Goal: Download file/media

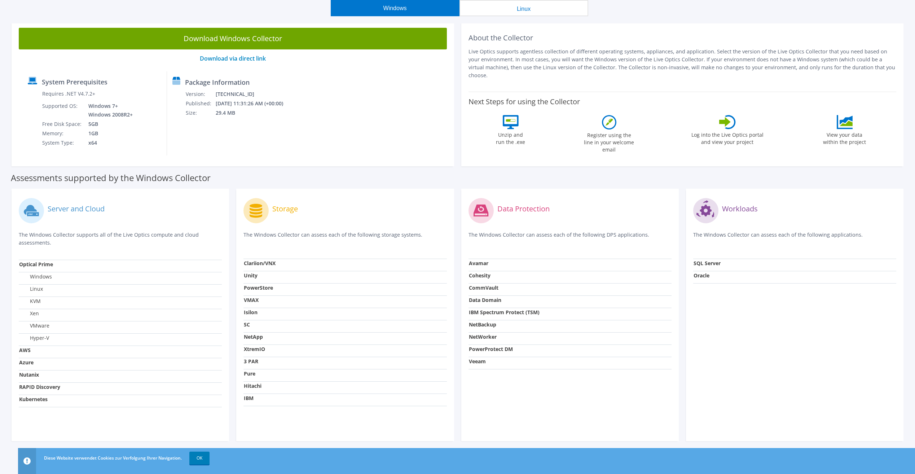
scroll to position [62, 0]
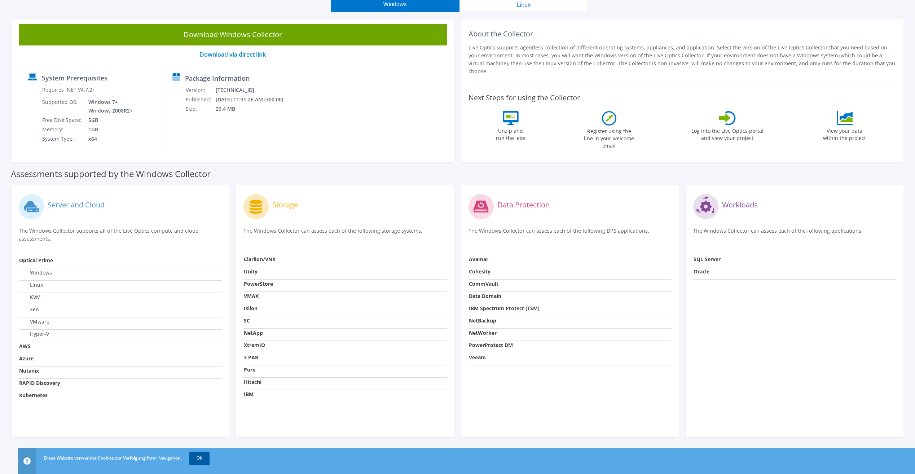
click at [199, 457] on link "OK" at bounding box center [199, 458] width 20 height 13
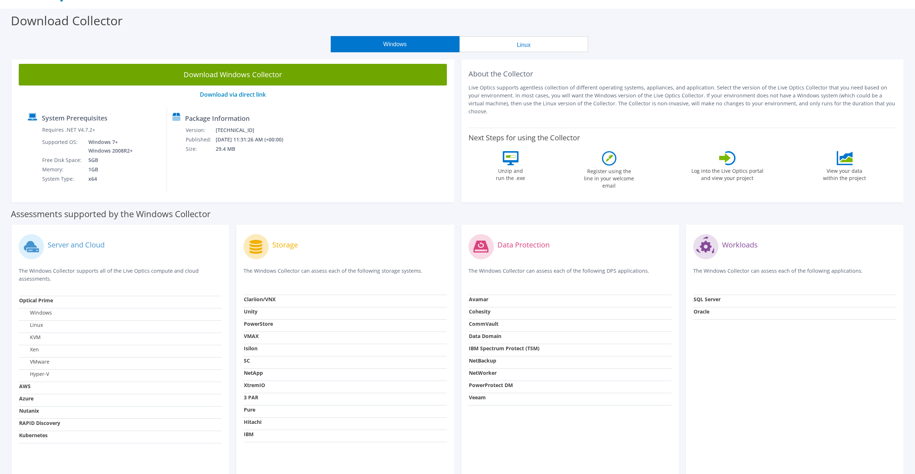
scroll to position [0, 0]
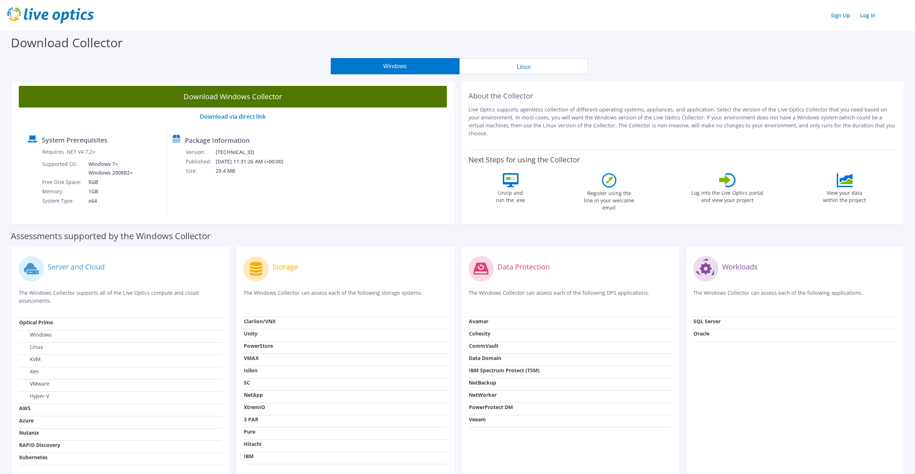
click at [237, 100] on link "Download Windows Collector" at bounding box center [233, 97] width 428 height 22
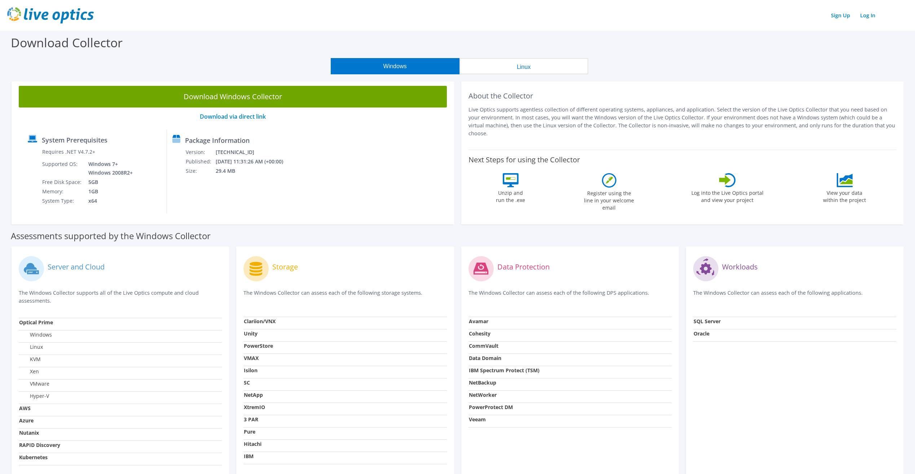
click at [518, 69] on button "Linux" at bounding box center [524, 66] width 129 height 16
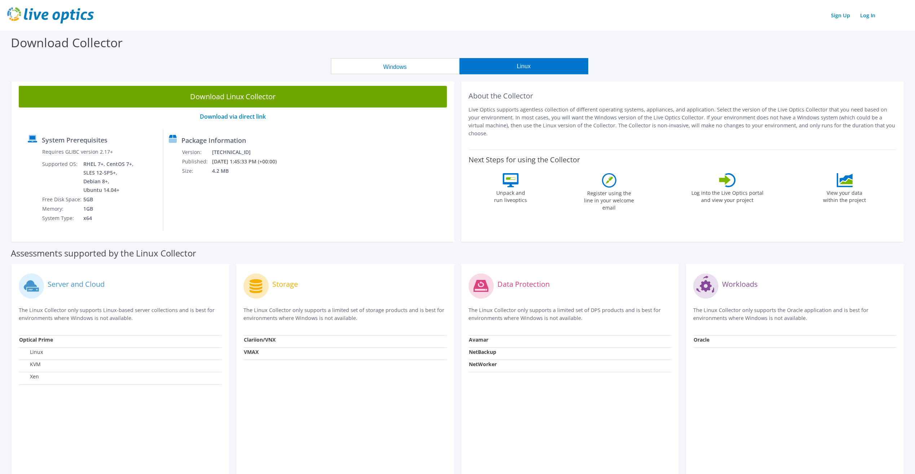
click at [419, 64] on button "Windows" at bounding box center [395, 66] width 129 height 16
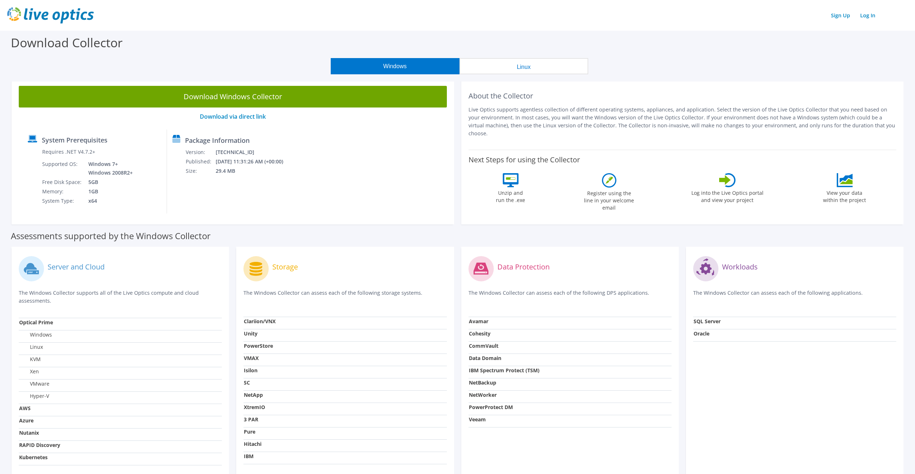
click at [513, 62] on button "Linux" at bounding box center [524, 66] width 129 height 16
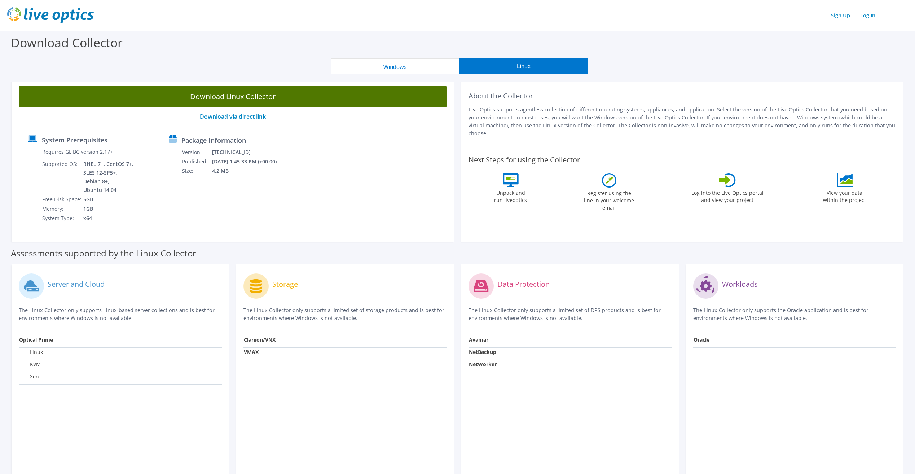
click at [254, 97] on link "Download Linux Collector" at bounding box center [233, 97] width 428 height 22
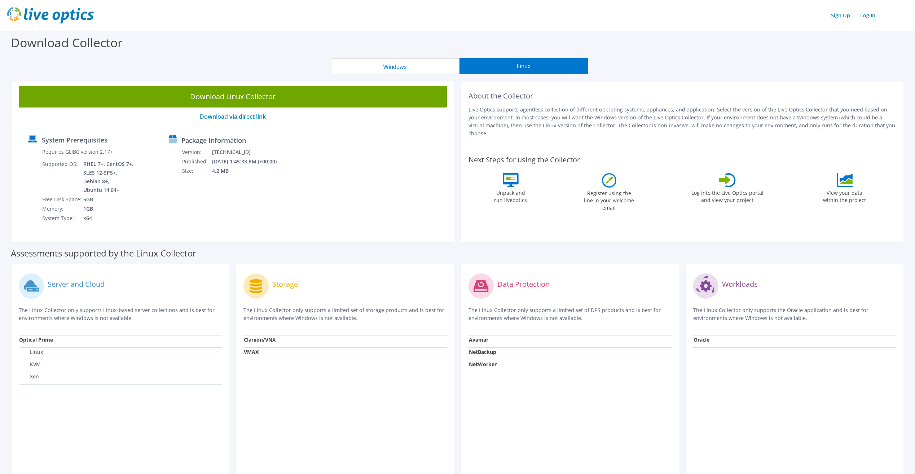
click at [66, 20] on img at bounding box center [50, 15] width 87 height 16
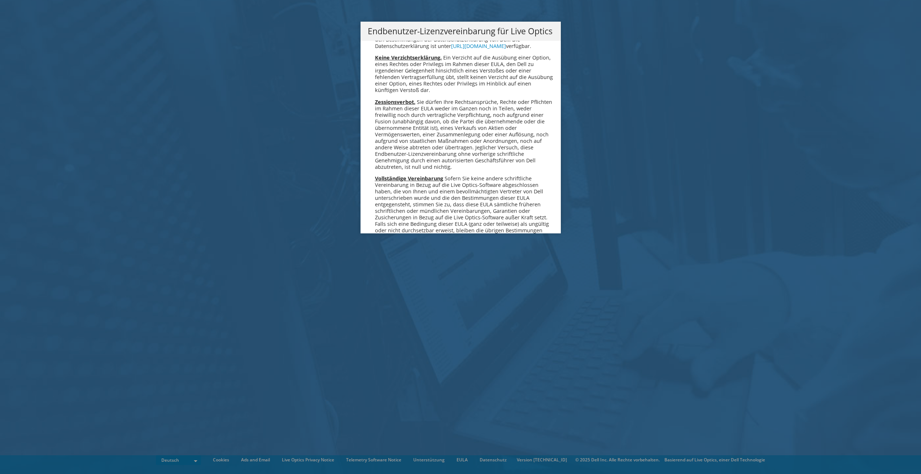
scroll to position [3547, 0]
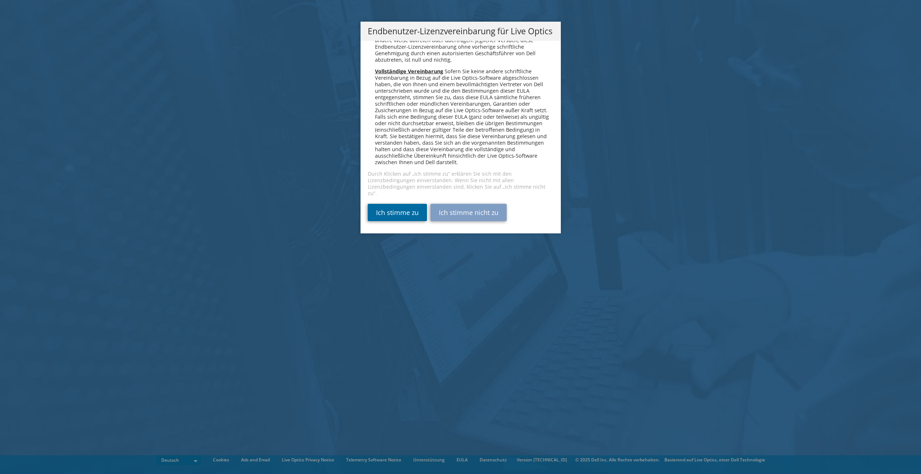
click at [394, 213] on link "Ich stimme zu" at bounding box center [397, 212] width 59 height 17
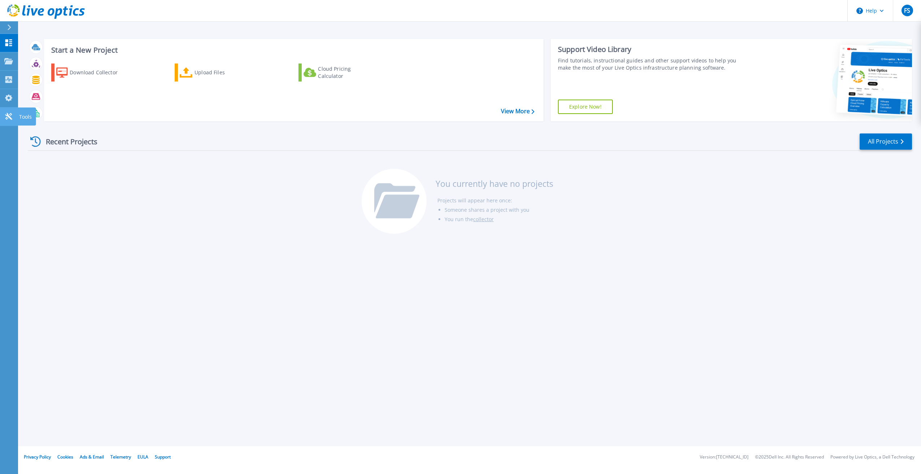
click at [8, 117] on icon at bounding box center [8, 116] width 9 height 7
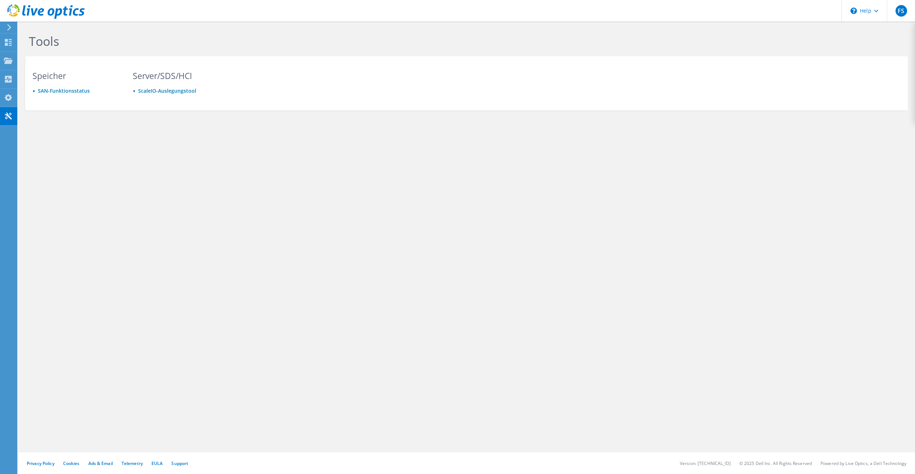
click at [11, 29] on icon at bounding box center [8, 27] width 5 height 6
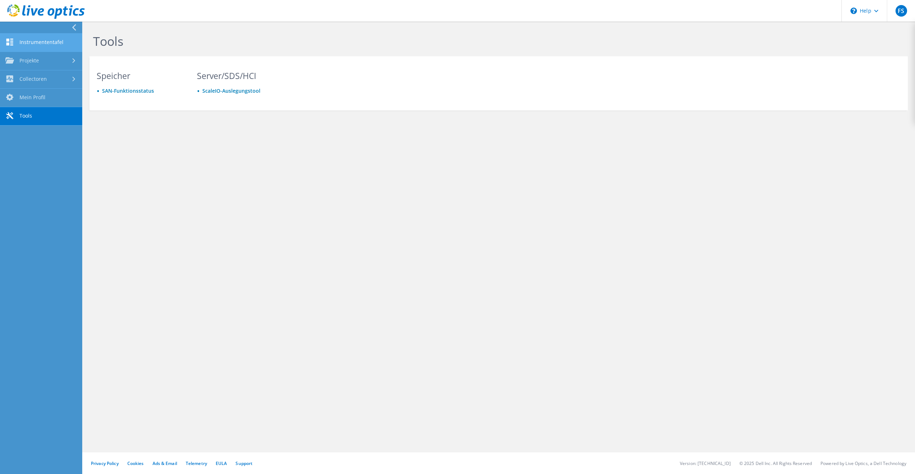
click at [44, 42] on link "Instrumententafel" at bounding box center [41, 43] width 82 height 18
